Goal: Information Seeking & Learning: Check status

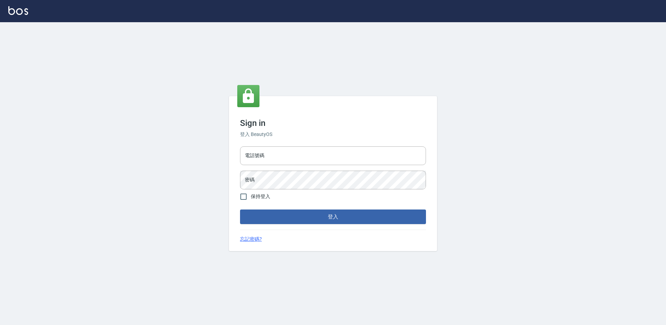
click at [268, 145] on div "電話號碼 電話號碼 密碼 密碼" at bounding box center [332, 168] width 191 height 49
click at [268, 149] on input "電話號碼" at bounding box center [333, 155] width 186 height 19
type input "2306457"
click at [240, 209] on button "登入" at bounding box center [333, 216] width 186 height 15
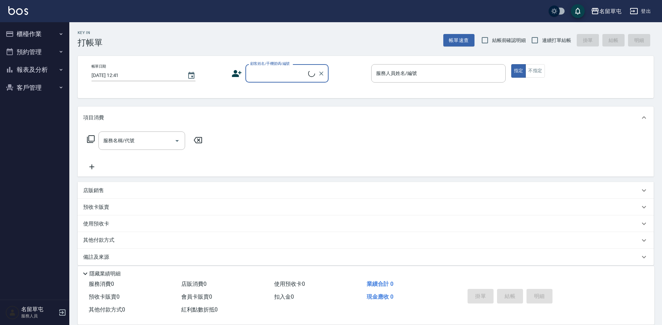
click at [23, 67] on button "報表及分析" at bounding box center [35, 70] width 64 height 18
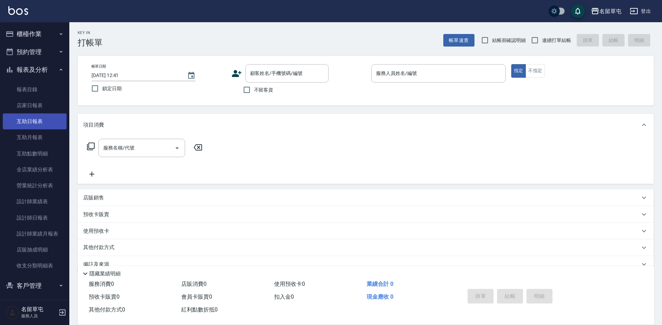
click at [34, 116] on link "互助日報表" at bounding box center [35, 121] width 64 height 16
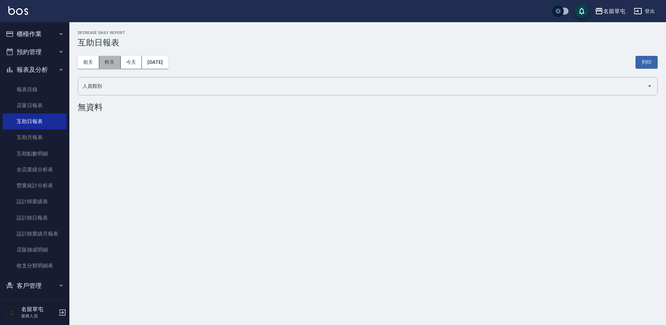
click at [104, 58] on button "昨天" at bounding box center [110, 62] width 22 height 13
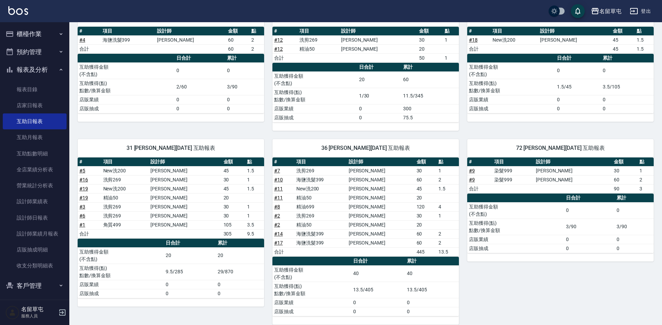
scroll to position [102, 0]
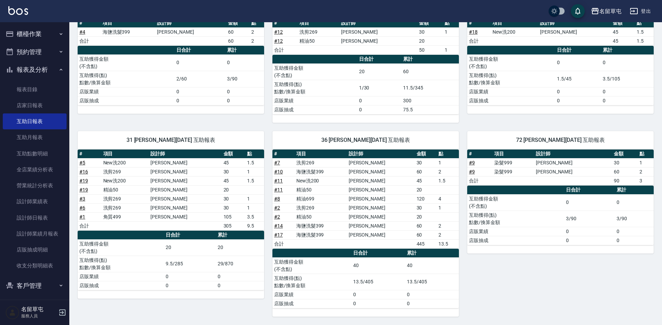
click at [149, 164] on td "New洗200" at bounding box center [126, 162] width 48 height 9
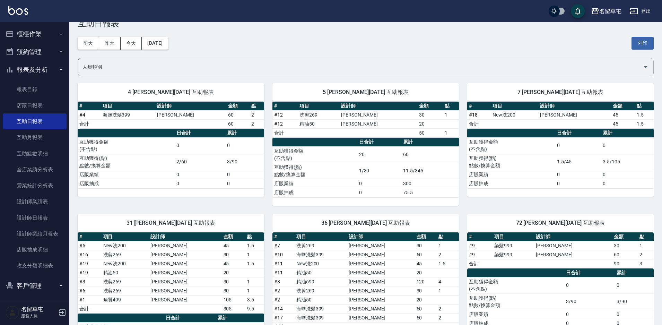
scroll to position [0, 0]
